Goal: Check status: Check status

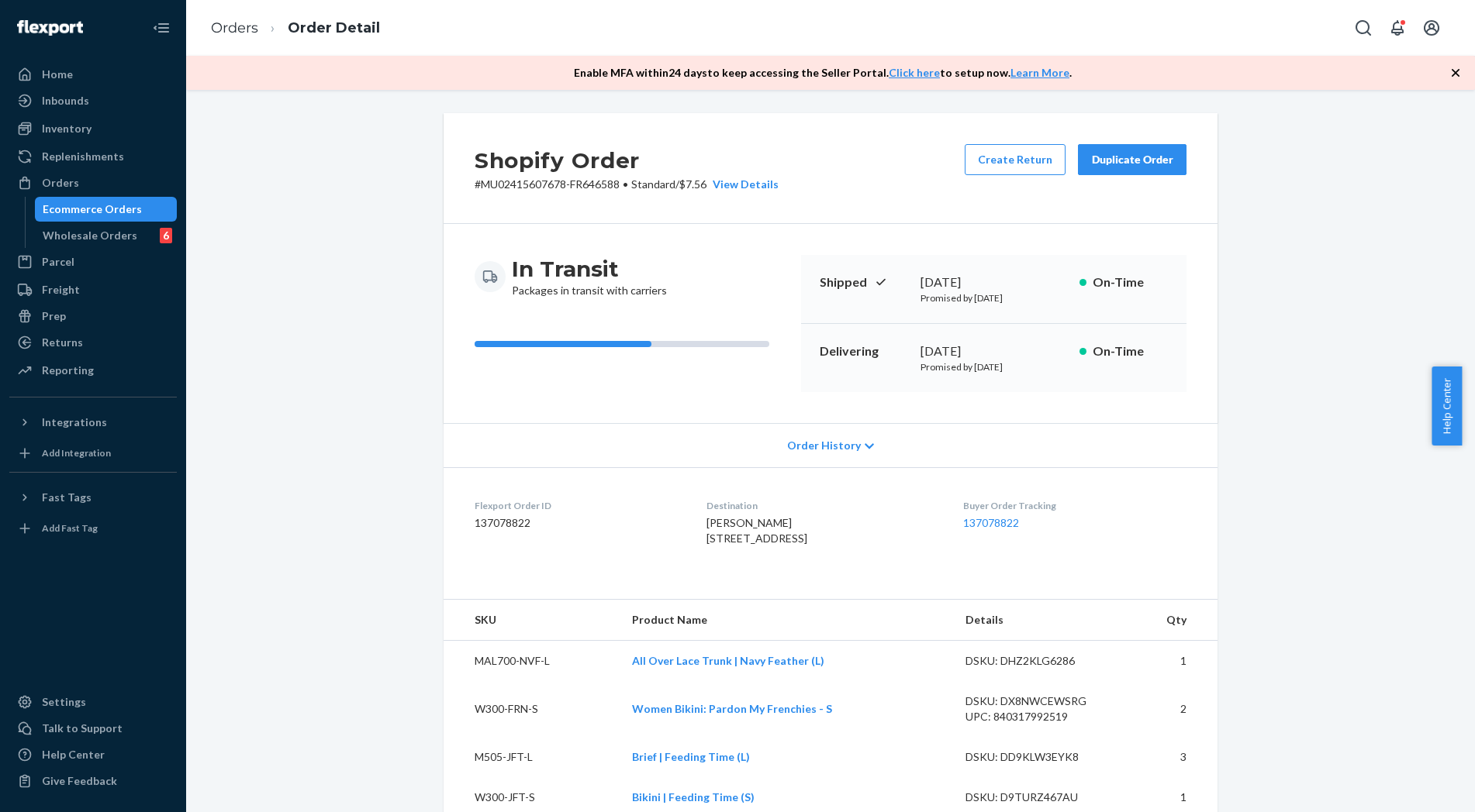
click at [241, 21] on link "Orders" at bounding box center [235, 27] width 47 height 17
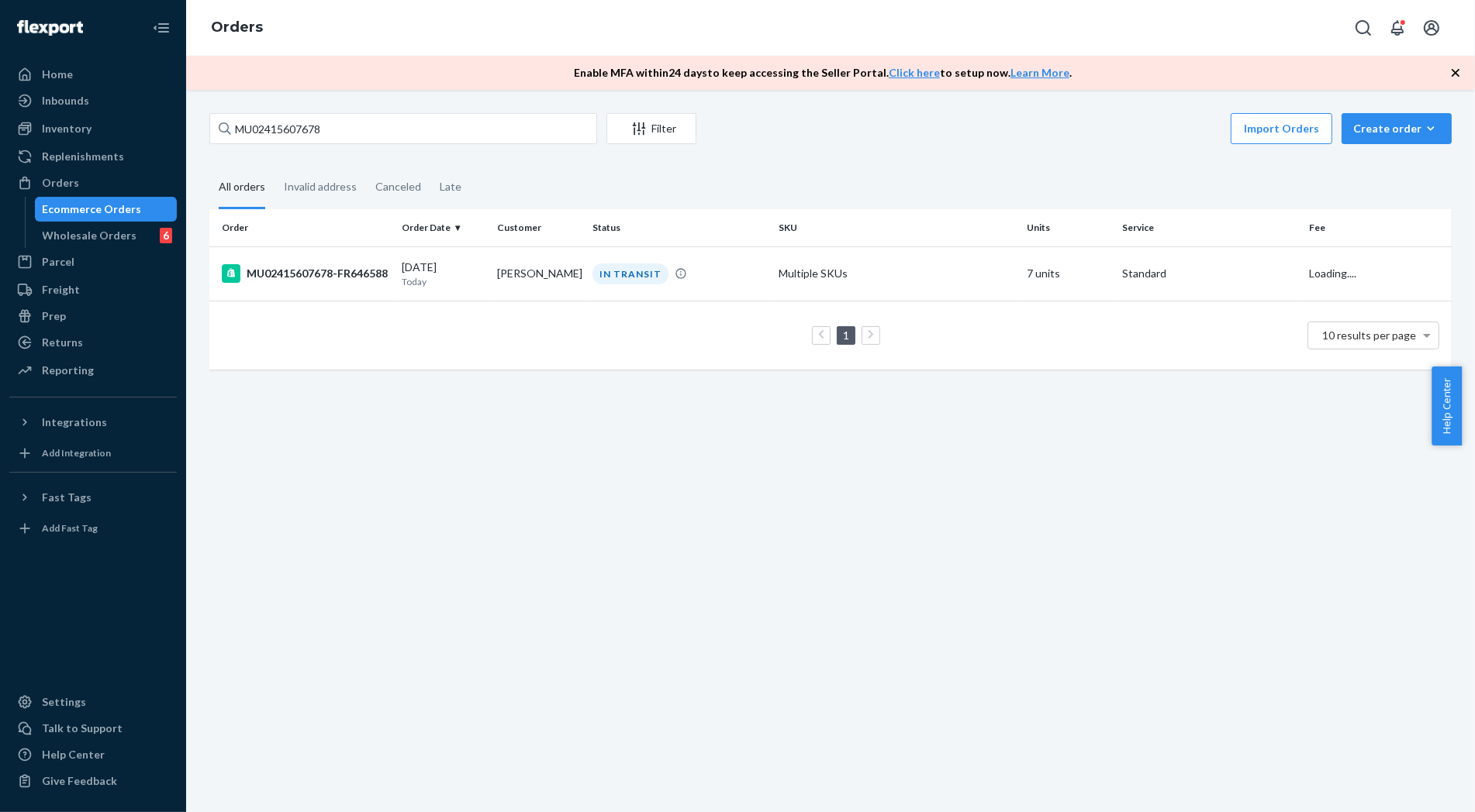
drag, startPoint x: 299, startPoint y: 149, endPoint x: 311, endPoint y: 141, distance: 14.4
click at [303, 149] on div "MU02415607678 Filter Import Orders Create order Ecommerce order Removal order A…" at bounding box center [831, 249] width 1265 height 272
click at [330, 134] on input "MU02415607678" at bounding box center [403, 129] width 388 height 31
click at [337, 134] on input "MU02415607678" at bounding box center [403, 129] width 388 height 31
paste input "581471"
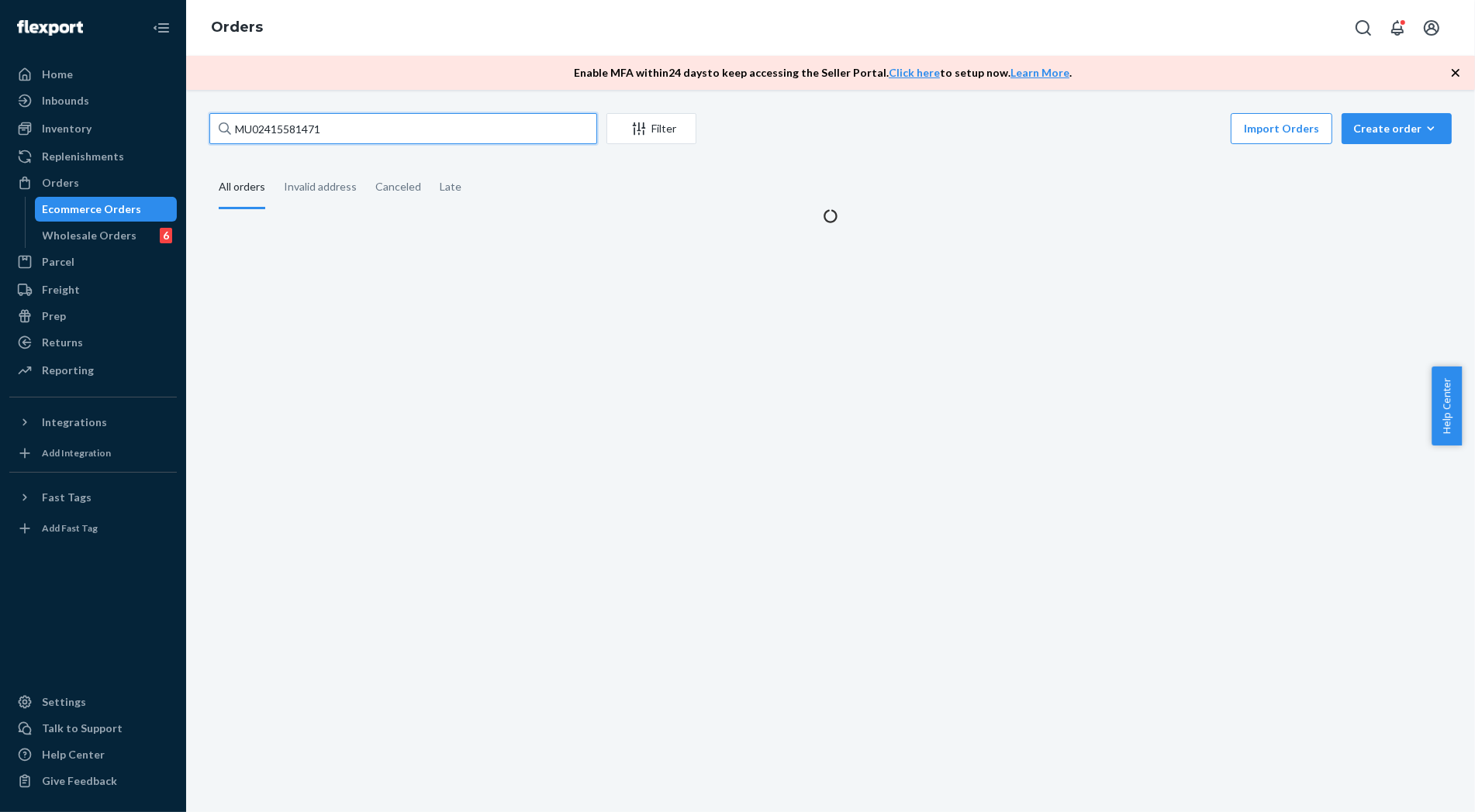
type input "MU02415581471"
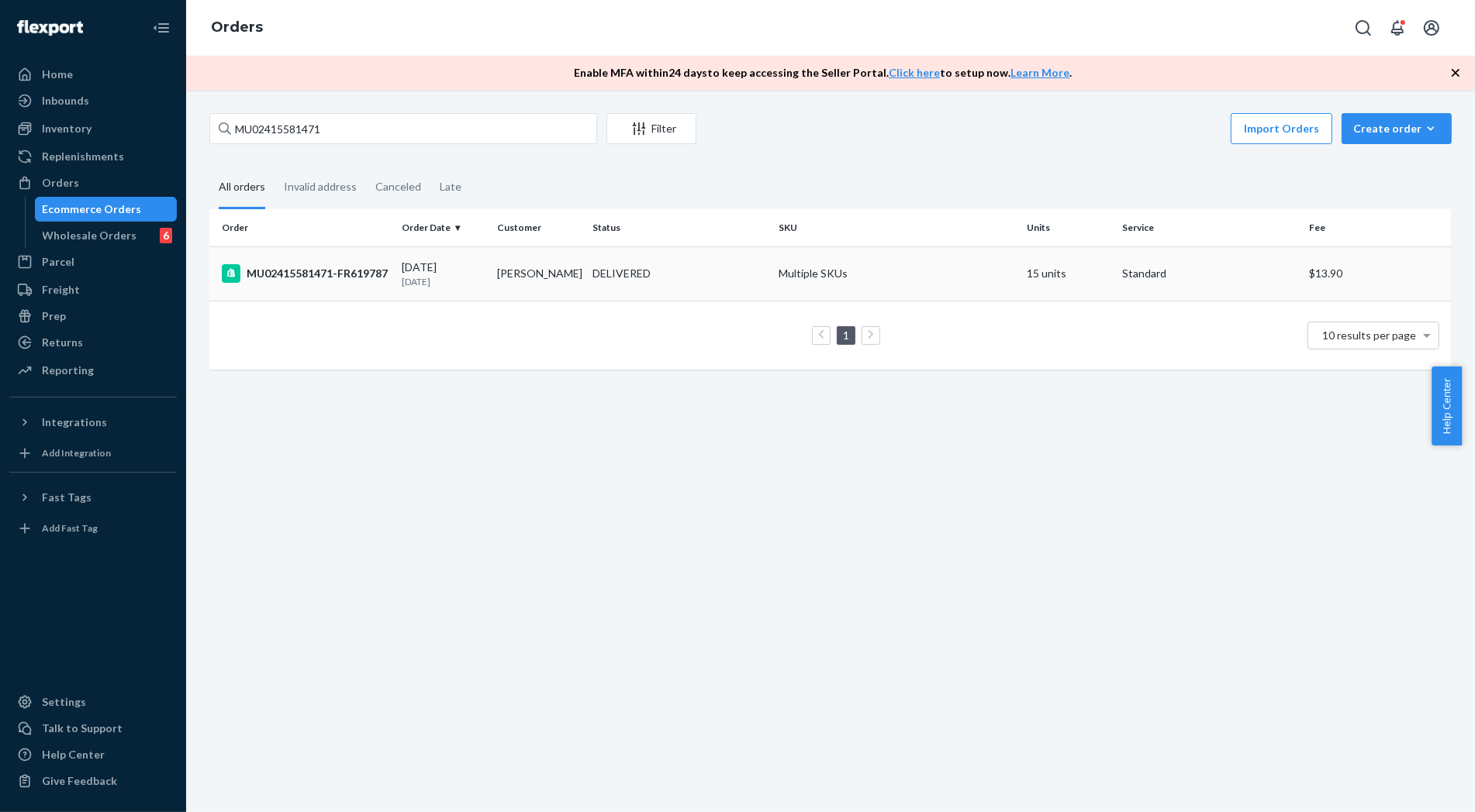
click at [279, 265] on div "MU02415581471-FR619787" at bounding box center [305, 274] width 167 height 18
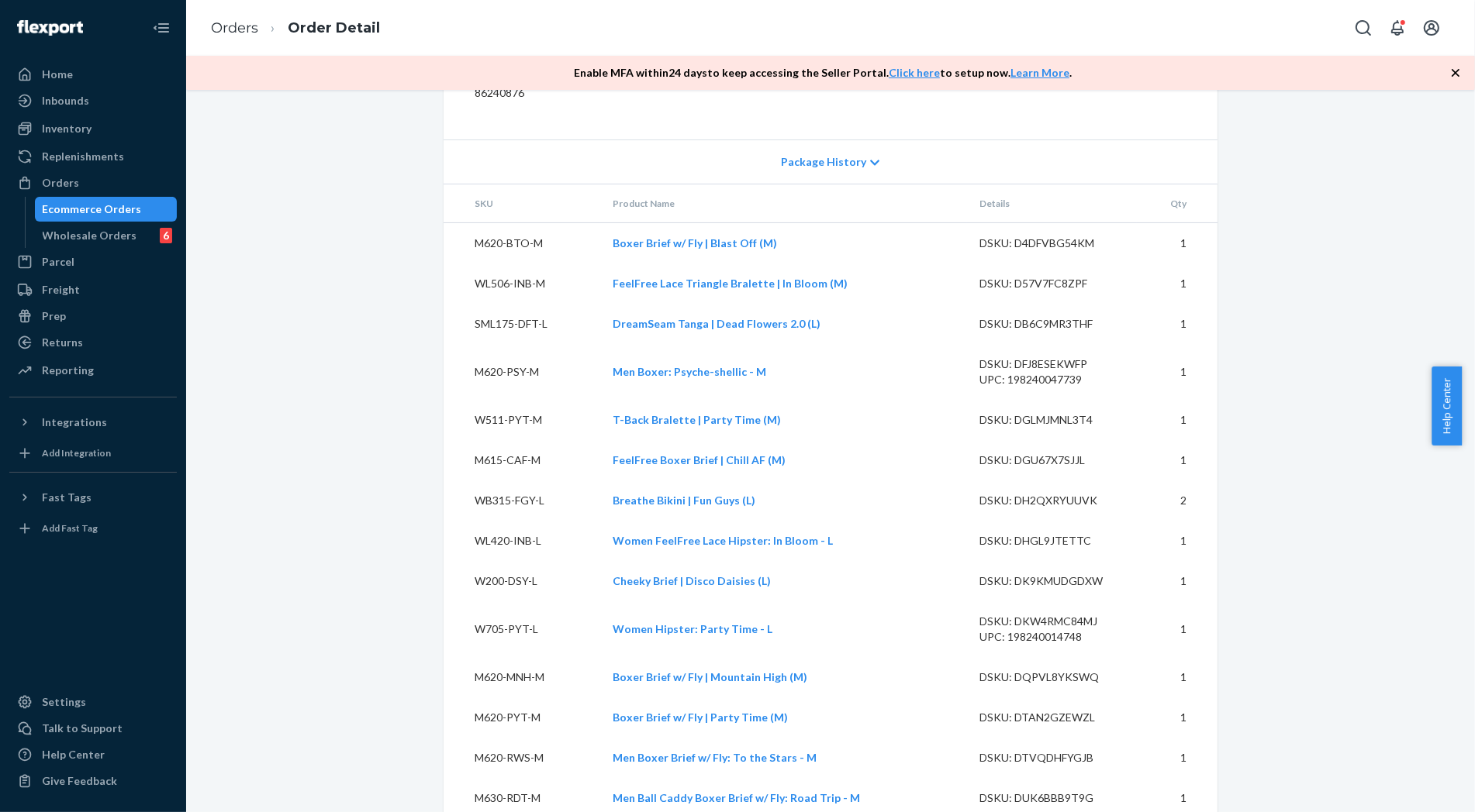
scroll to position [841, 0]
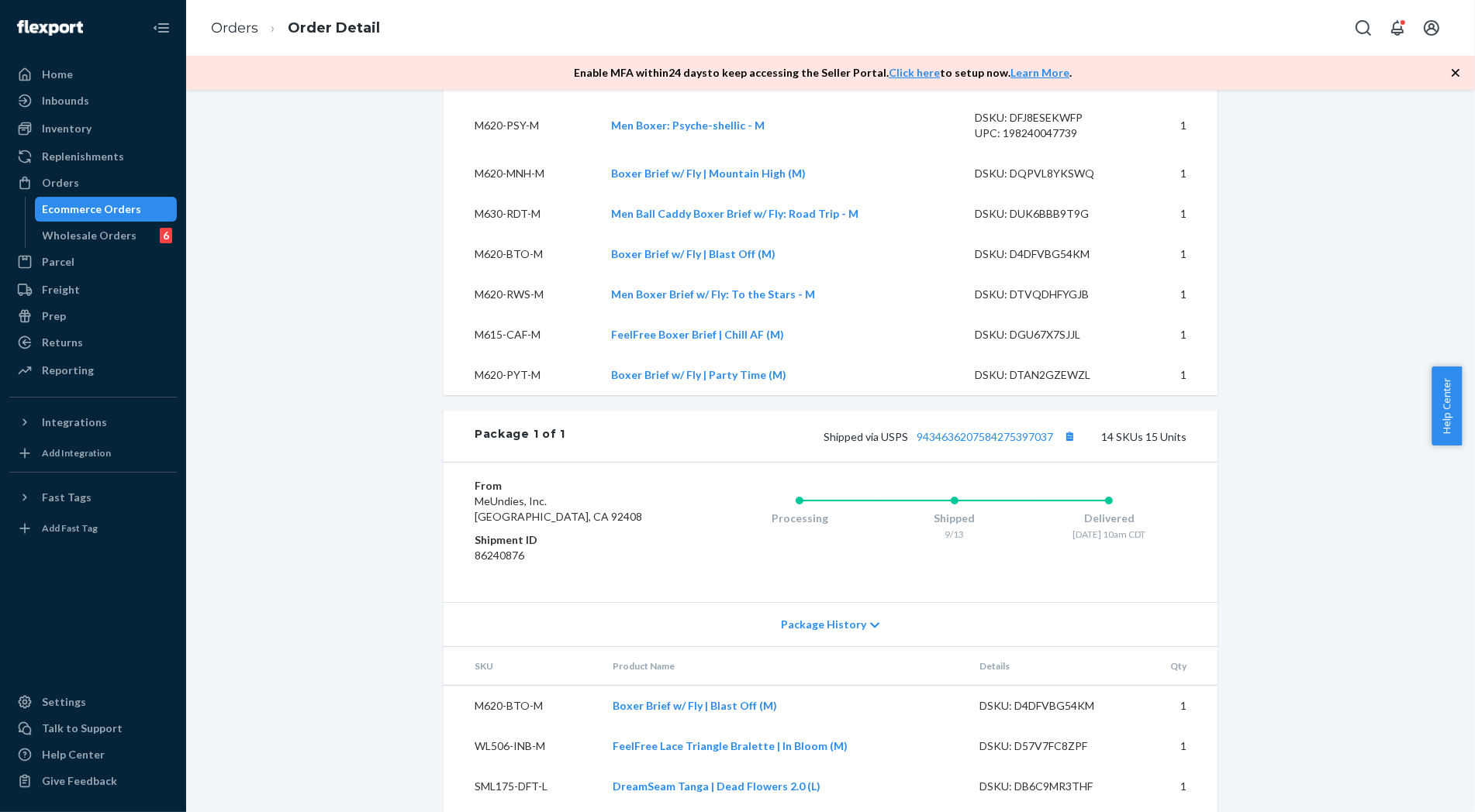
click at [633, 494] on dt "From" at bounding box center [567, 485] width 185 height 16
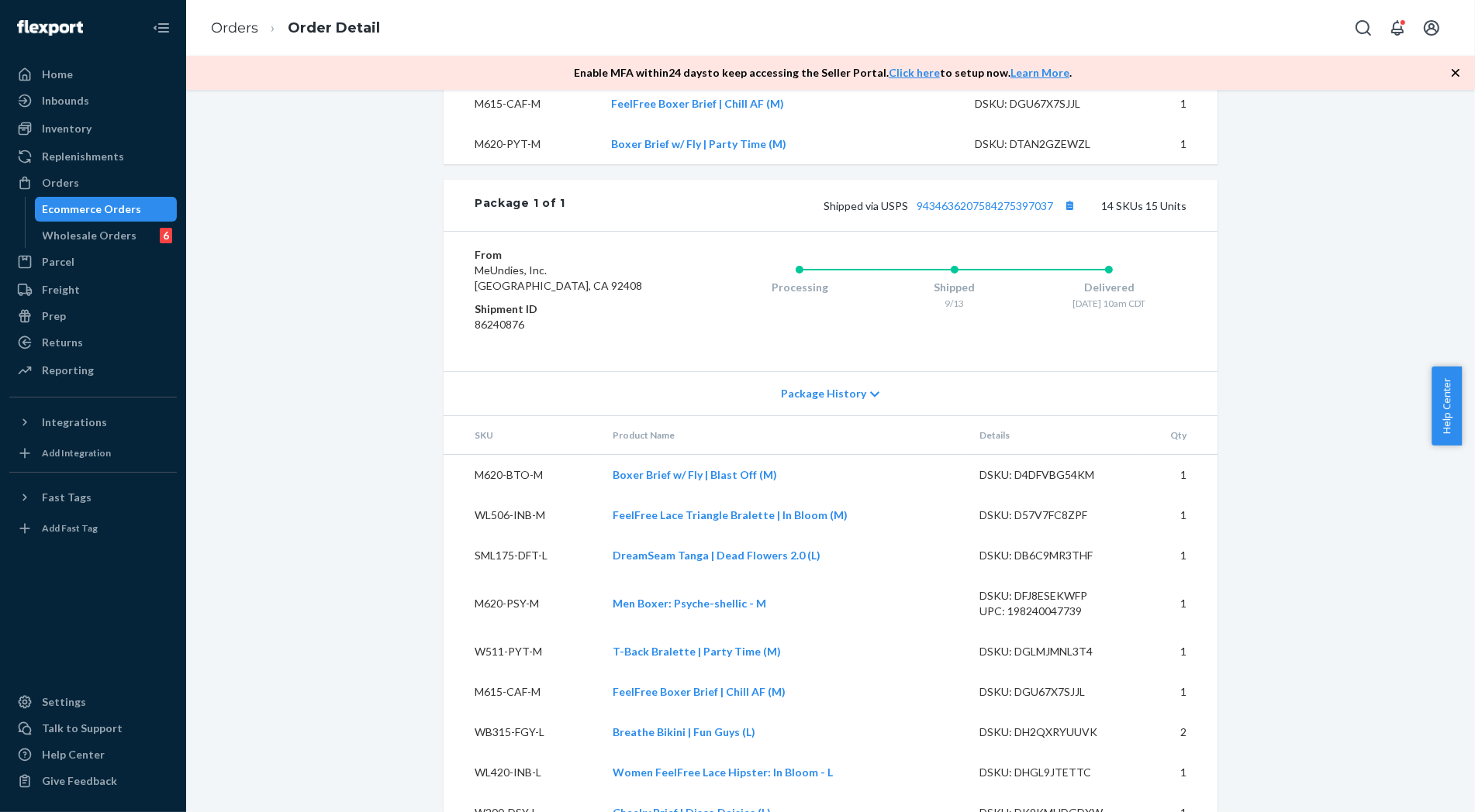
scroll to position [1013, 0]
